Goal: Information Seeking & Learning: Learn about a topic

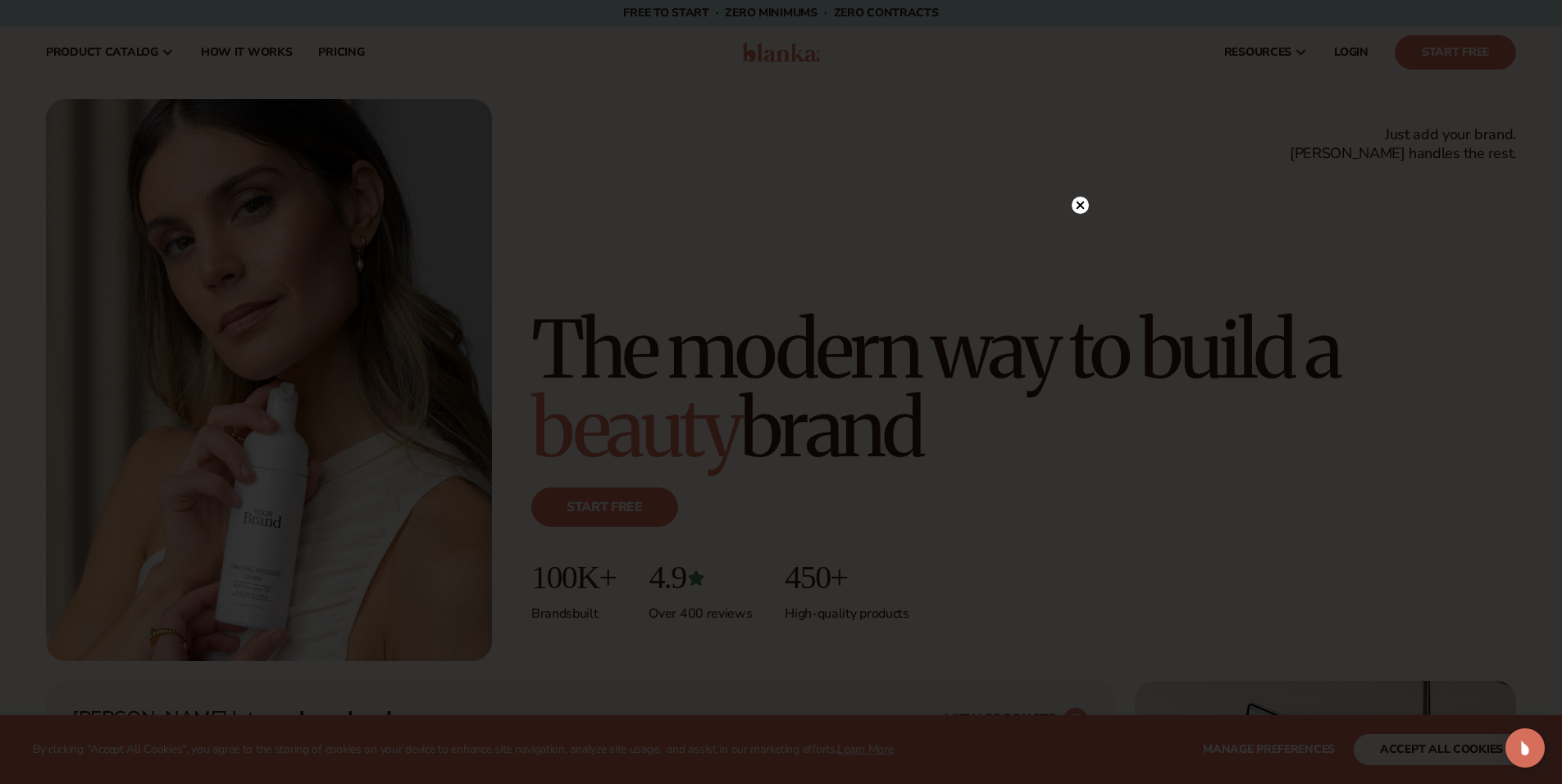
click at [1083, 206] on circle at bounding box center [1081, 205] width 18 height 18
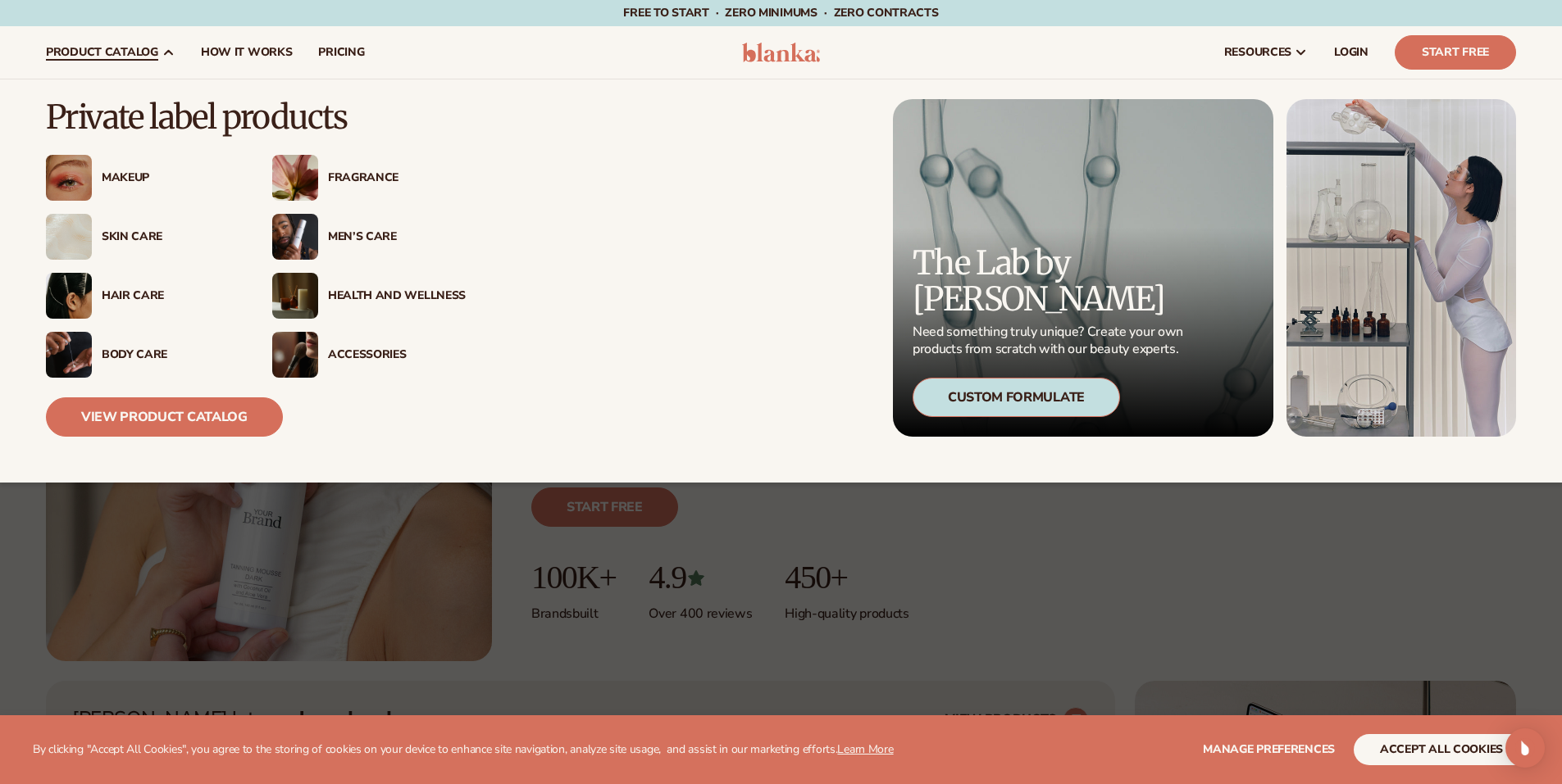
click at [351, 238] on div "Men’s Care" at bounding box center [397, 237] width 137 height 14
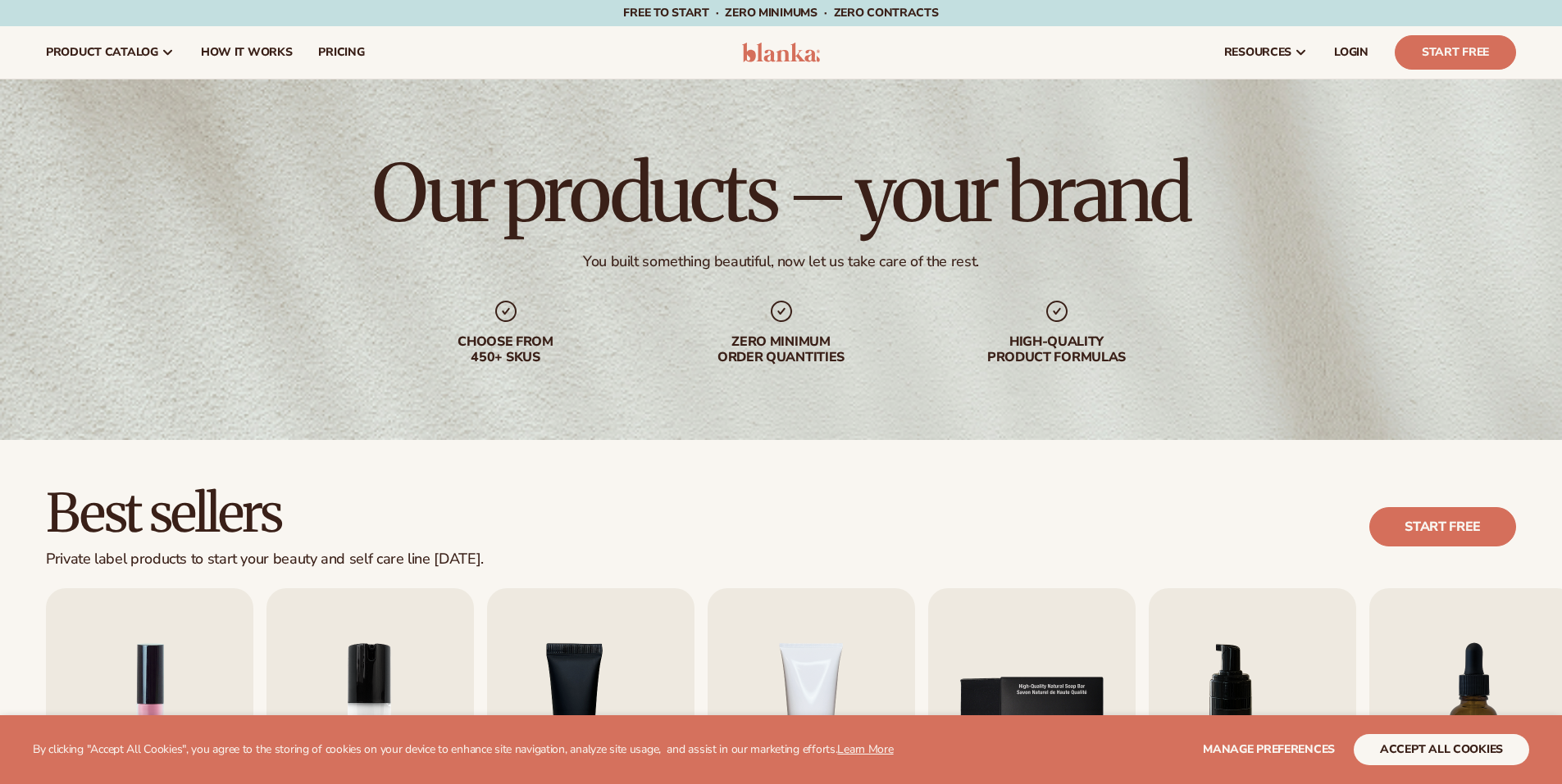
scroll to position [328, 0]
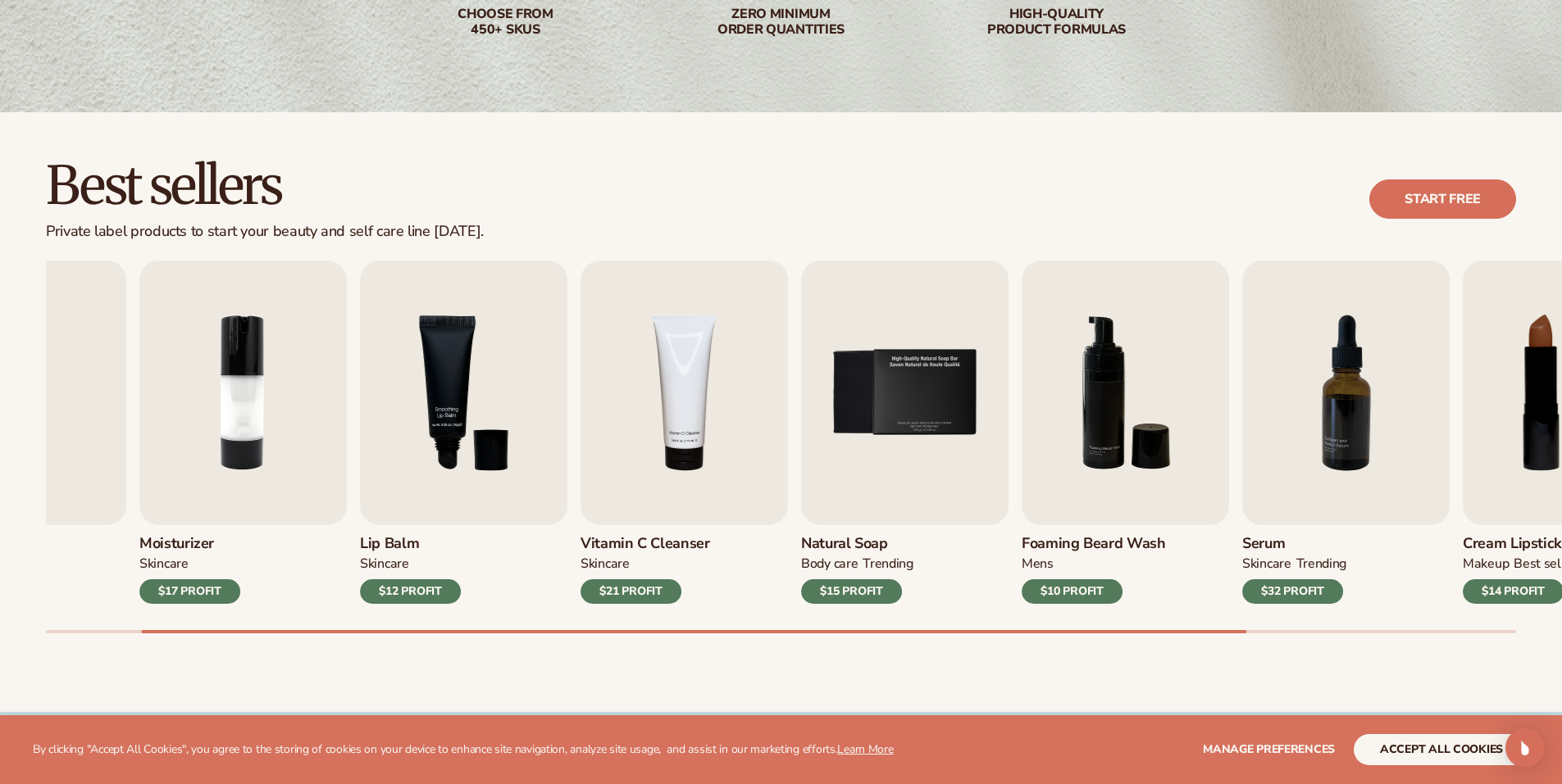
click at [251, 622] on div "Lip Gloss MAKEUP $16 PROFIT Moisturizer SKINCARE $17 PROFIT SKINCARE mens" at bounding box center [804, 447] width 1516 height 373
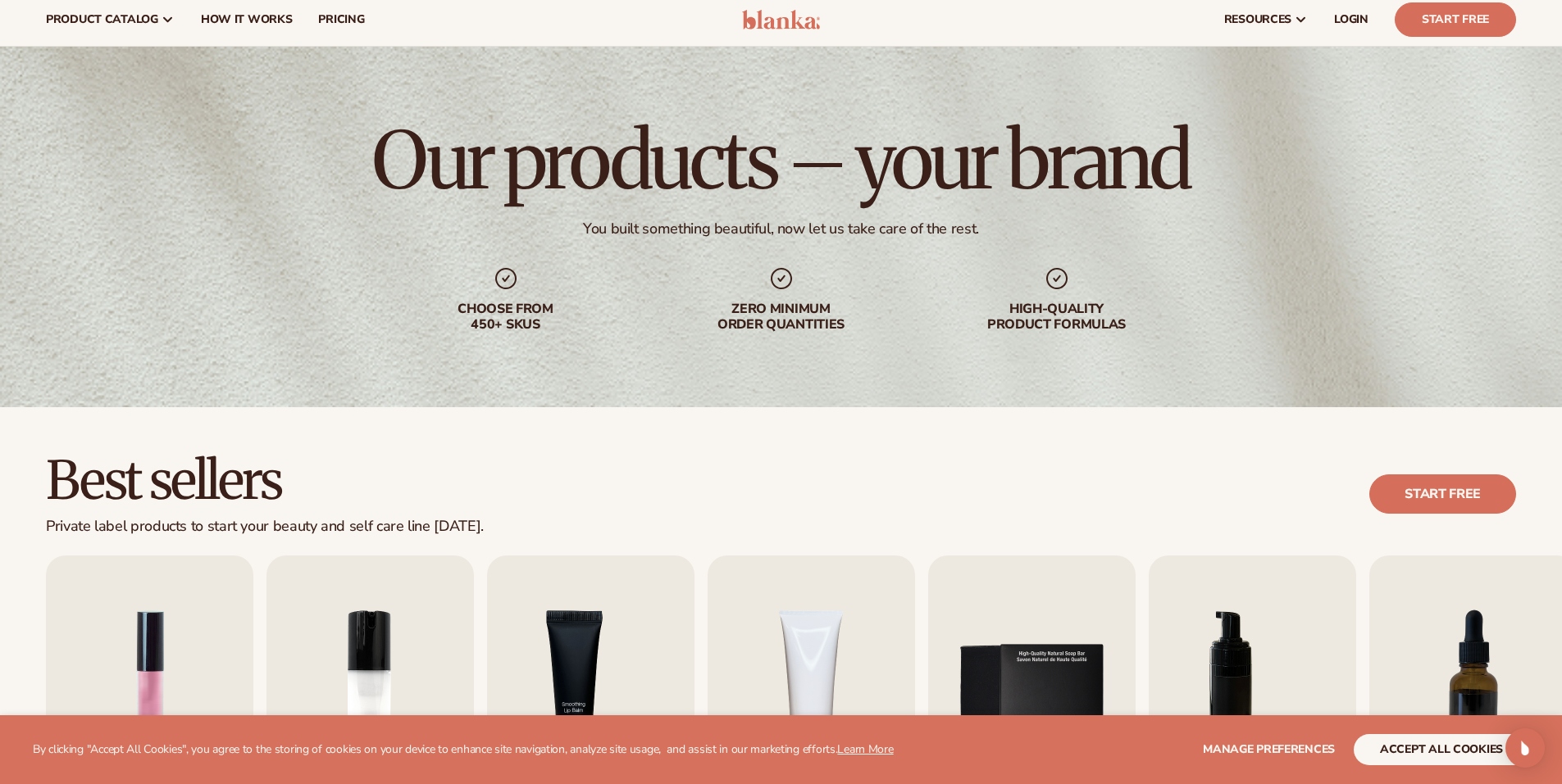
scroll to position [0, 0]
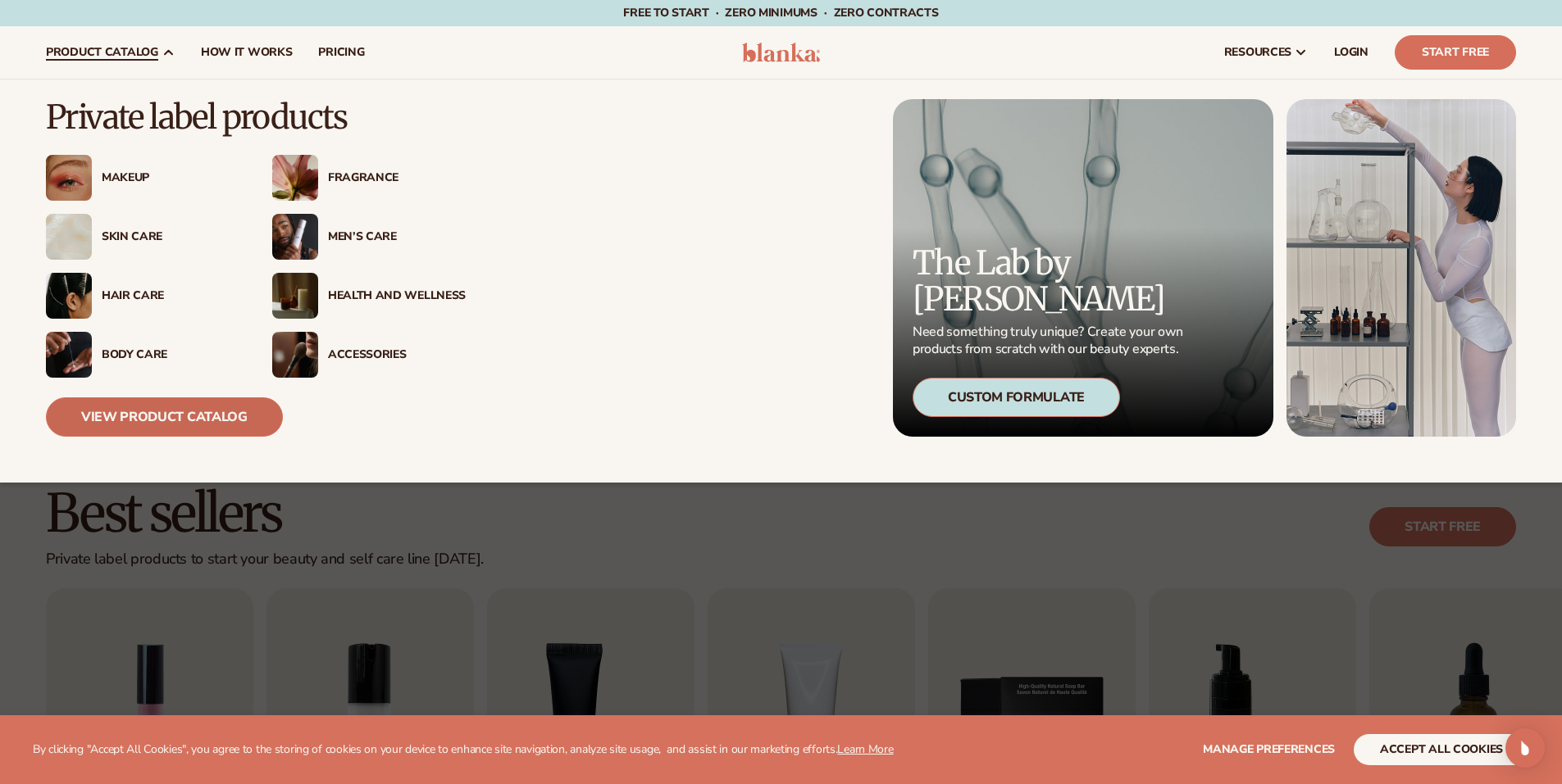
click at [200, 430] on link "View Product Catalog" at bounding box center [164, 417] width 237 height 39
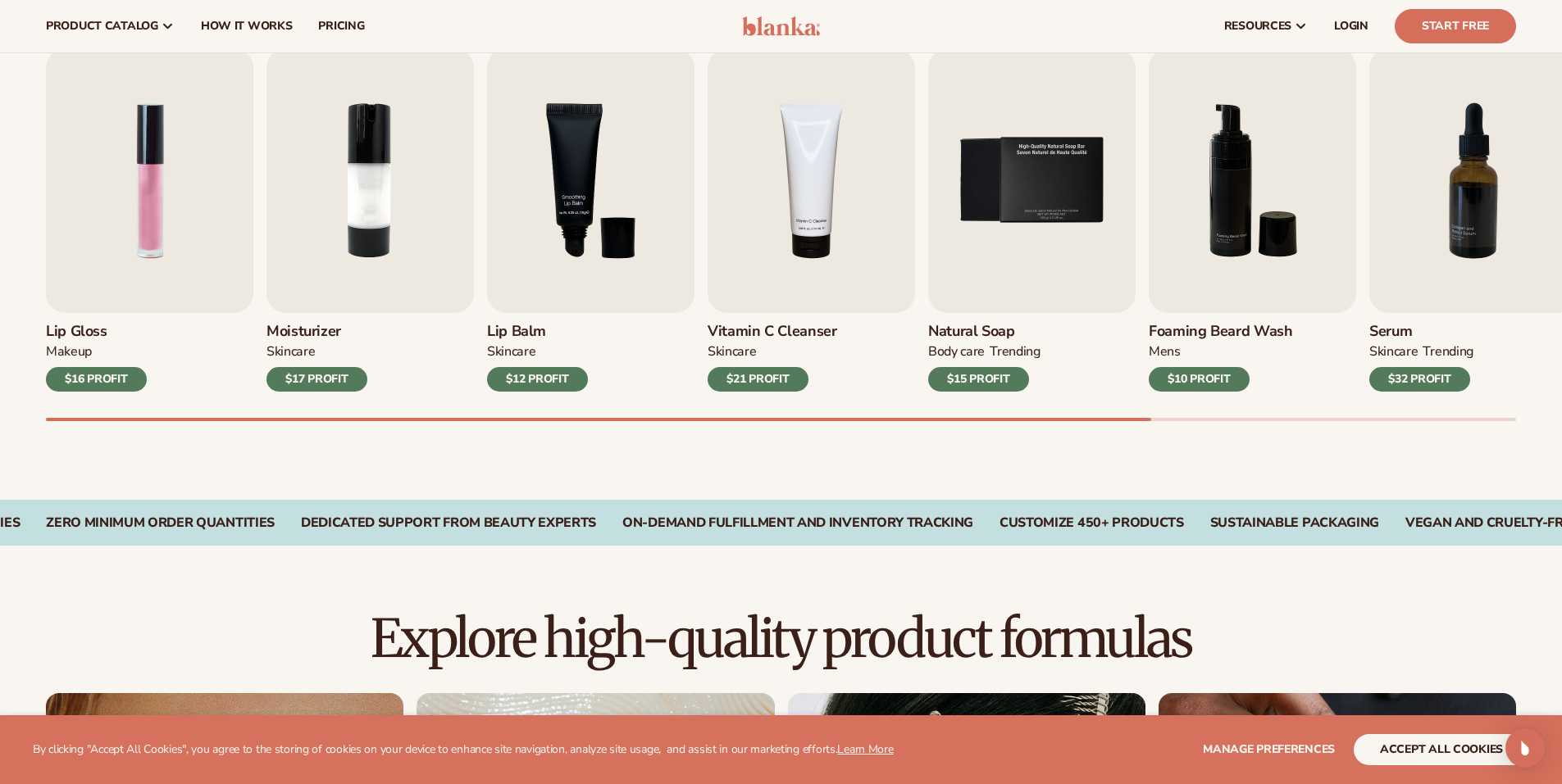
scroll to position [410, 0]
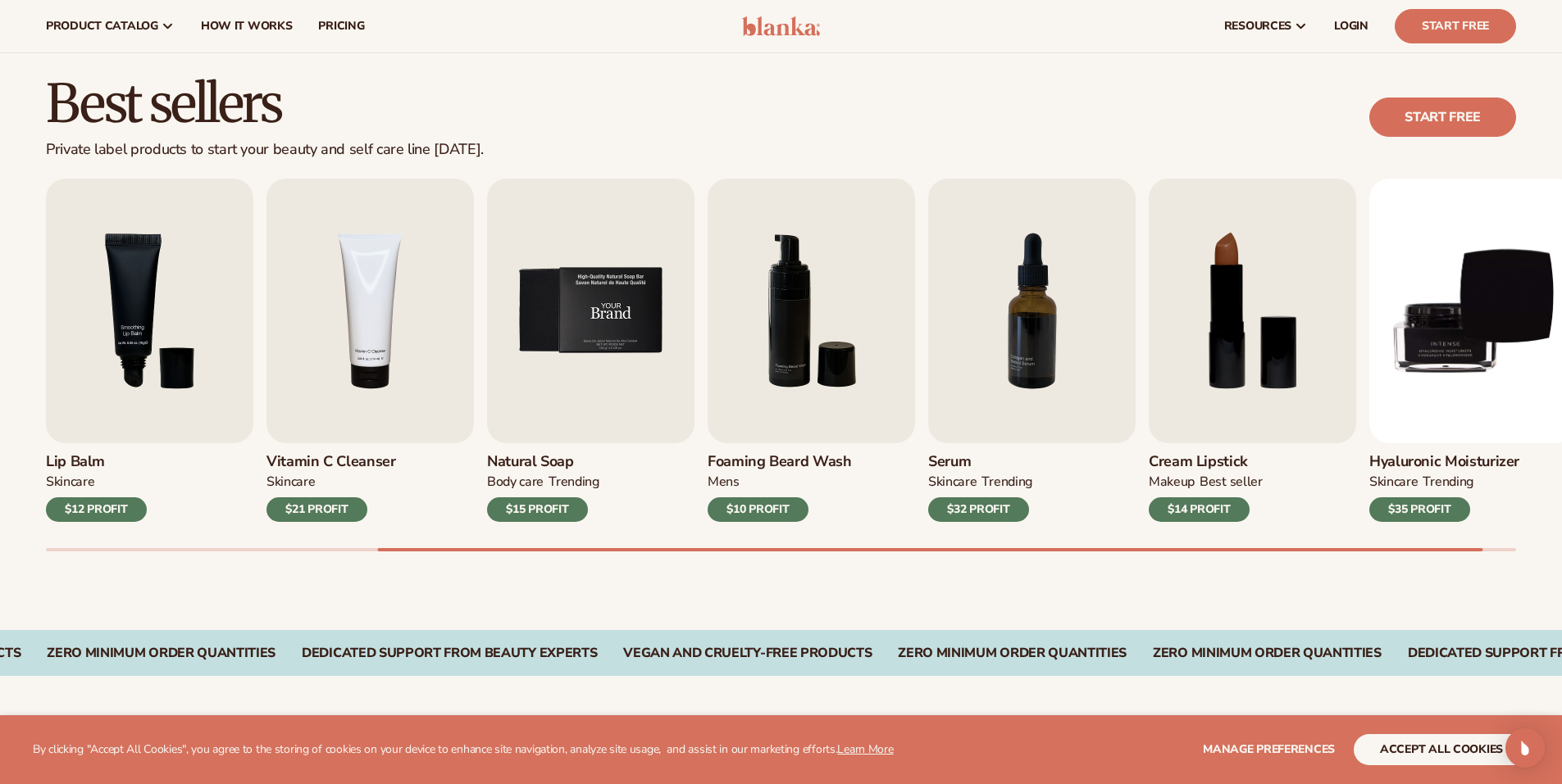
click at [625, 401] on img "5 / 9" at bounding box center [590, 311] width 207 height 265
click at [564, 302] on img "5 / 9" at bounding box center [590, 311] width 207 height 265
click at [545, 505] on div "$15 PROFIT" at bounding box center [537, 509] width 101 height 25
click at [573, 366] on img "5 / 9" at bounding box center [590, 311] width 207 height 265
click at [610, 295] on img "5 / 9" at bounding box center [590, 311] width 207 height 265
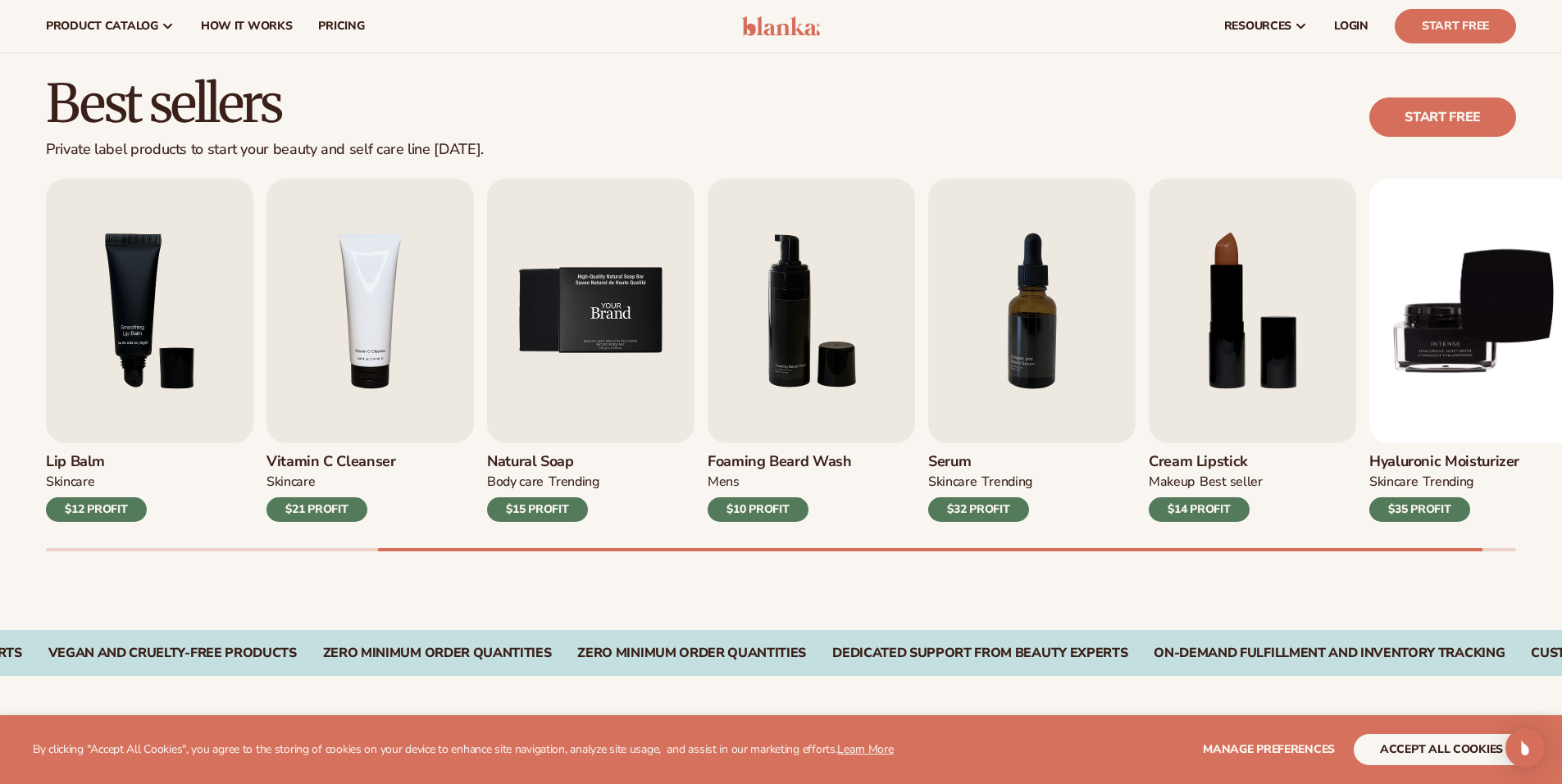
click at [610, 295] on img "5 / 9" at bounding box center [590, 311] width 207 height 265
click at [375, 285] on img "4 / 9" at bounding box center [369, 311] width 207 height 265
click at [890, 296] on img "6 / 9" at bounding box center [811, 311] width 207 height 265
click at [601, 336] on img "5 / 9" at bounding box center [590, 311] width 207 height 265
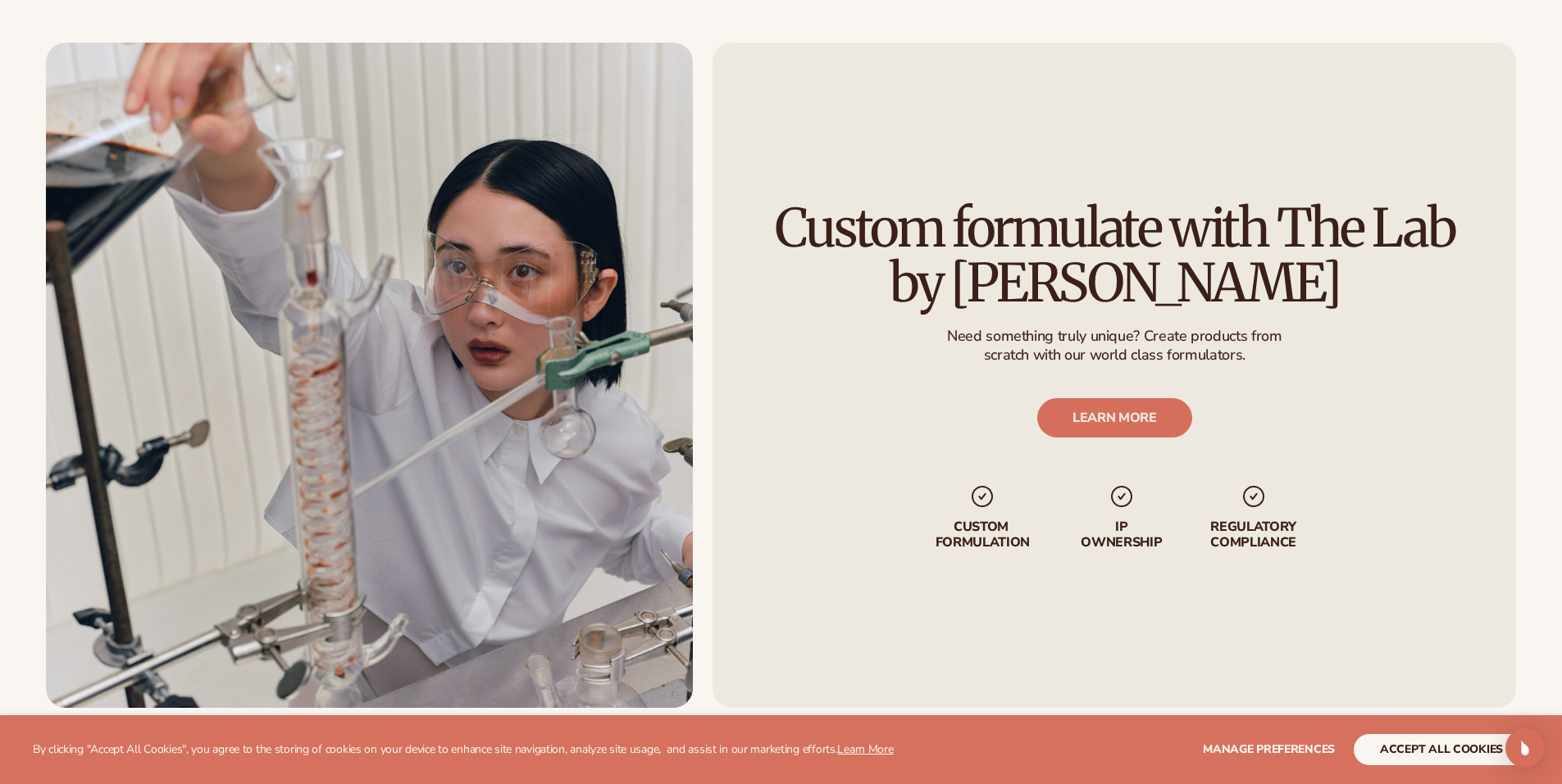
scroll to position [2213, 0]
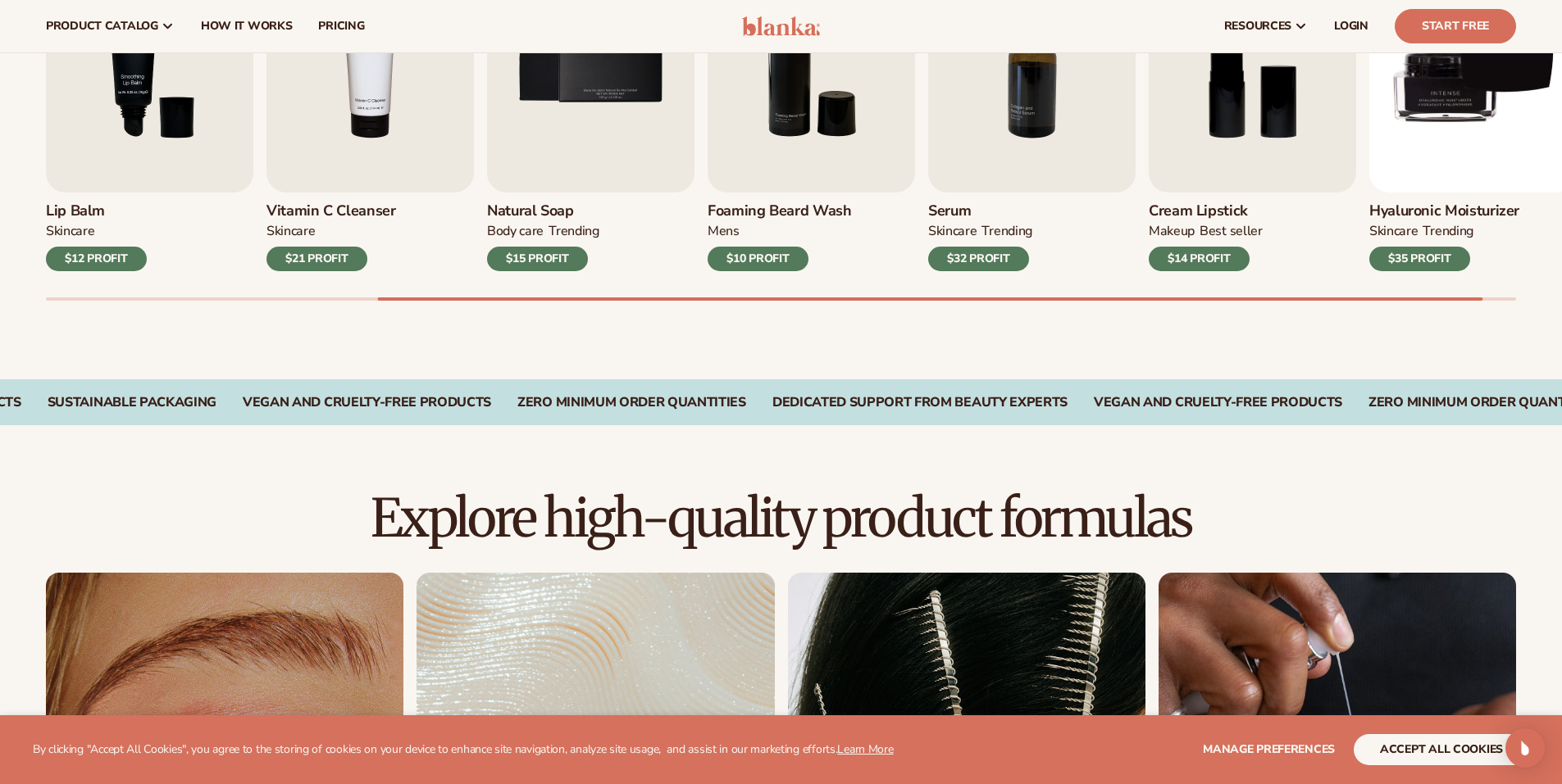
drag, startPoint x: 700, startPoint y: 554, endPoint x: 693, endPoint y: 381, distance: 173.1
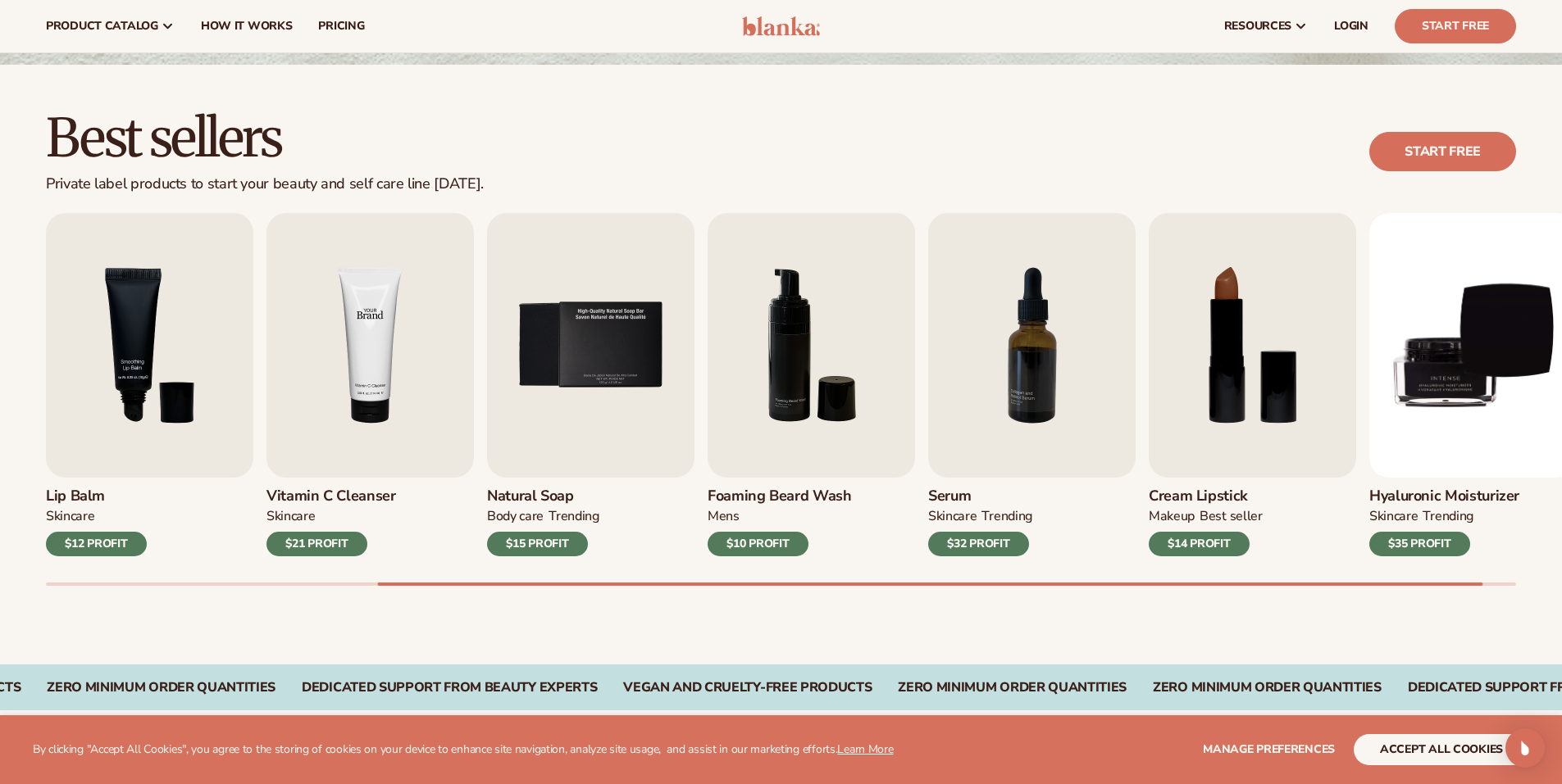
click at [411, 387] on img "4 / 9" at bounding box center [369, 345] width 207 height 265
click at [358, 360] on img "4 / 9" at bounding box center [369, 345] width 207 height 265
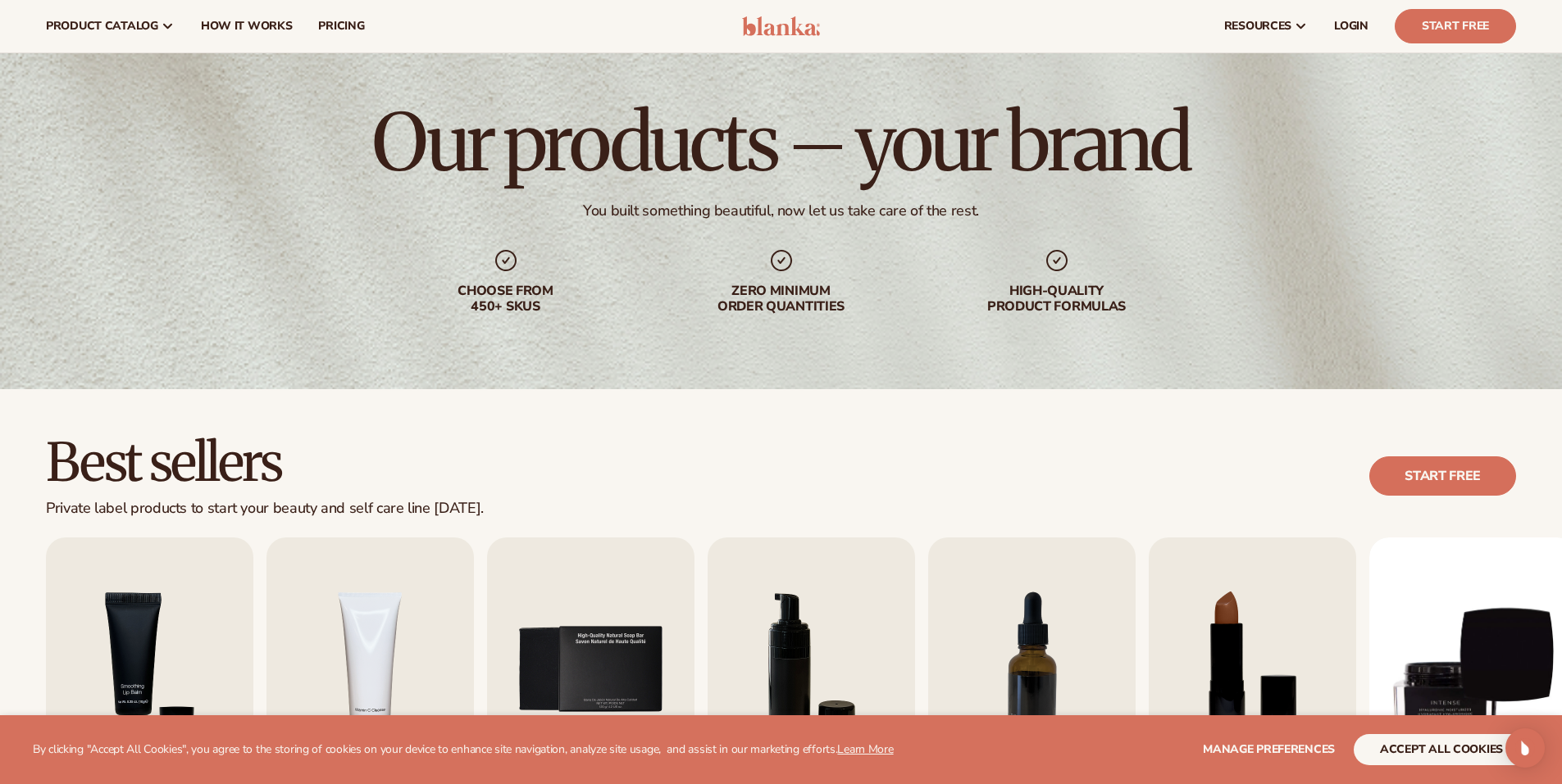
scroll to position [0, 0]
